Goal: Book appointment/travel/reservation

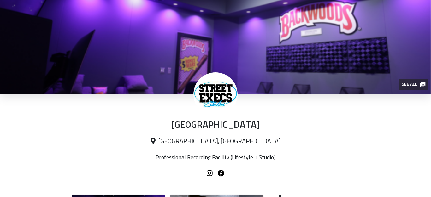
click at [414, 117] on div "[GEOGRAPHIC_DATA] [GEOGRAPHIC_DATA], [GEOGRAPHIC_DATA] Professional Recording F…" at bounding box center [215, 144] width 431 height 98
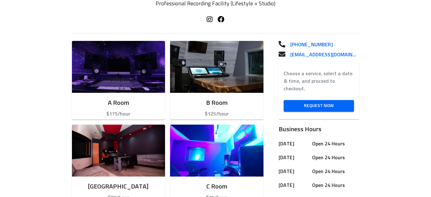
scroll to position [164, 0]
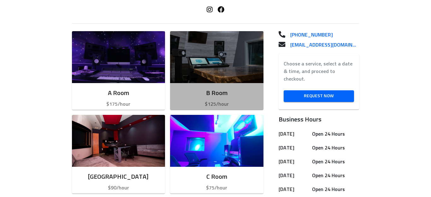
click at [208, 49] on img "button" at bounding box center [216, 57] width 93 height 52
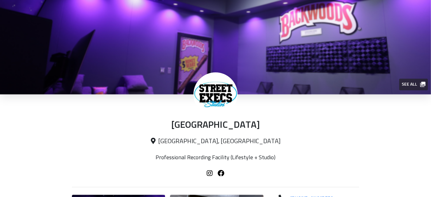
click at [384, 127] on div "[GEOGRAPHIC_DATA] [GEOGRAPHIC_DATA], [GEOGRAPHIC_DATA] Professional Recording F…" at bounding box center [215, 144] width 431 height 98
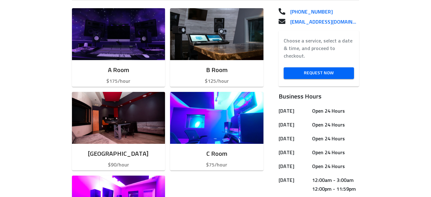
scroll to position [202, 0]
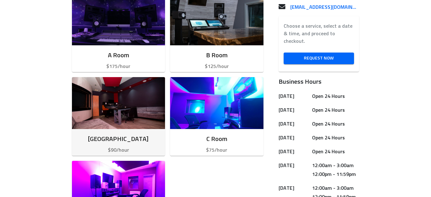
click at [109, 95] on img "button" at bounding box center [118, 103] width 93 height 52
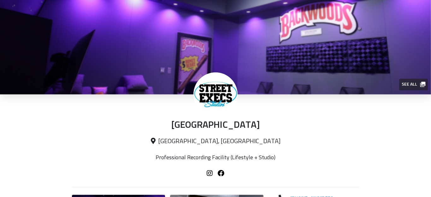
click at [403, 108] on div "[GEOGRAPHIC_DATA] [GEOGRAPHIC_DATA], [GEOGRAPHIC_DATA] Professional Recording F…" at bounding box center [215, 144] width 431 height 98
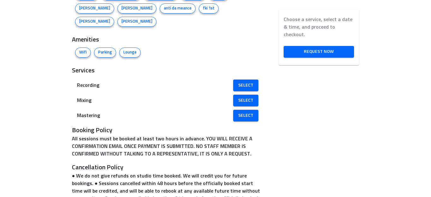
scroll to position [580, 0]
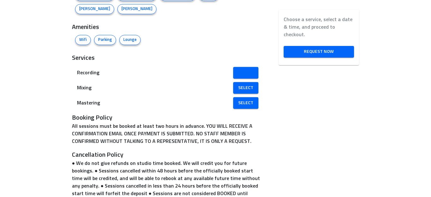
click at [243, 69] on span "Select" at bounding box center [245, 73] width 15 height 8
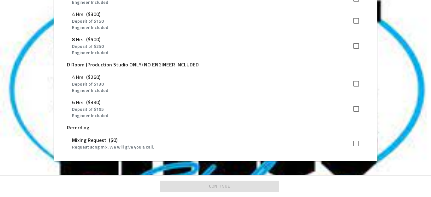
scroll to position [385, 0]
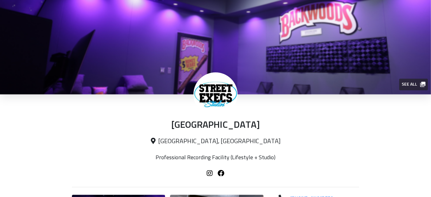
click at [405, 124] on div "[GEOGRAPHIC_DATA] [GEOGRAPHIC_DATA], [GEOGRAPHIC_DATA] Professional Recording F…" at bounding box center [215, 144] width 431 height 98
